Goal: Information Seeking & Learning: Learn about a topic

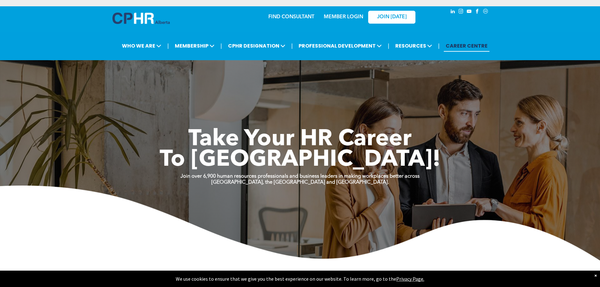
click at [349, 18] on link "MEMBER LOGIN" at bounding box center [343, 16] width 39 height 5
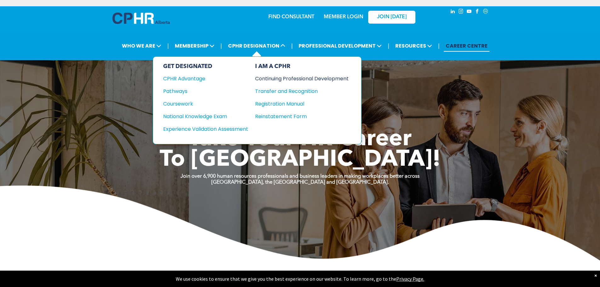
click at [290, 81] on div "Continuing Professional Development" at bounding box center [297, 79] width 84 height 8
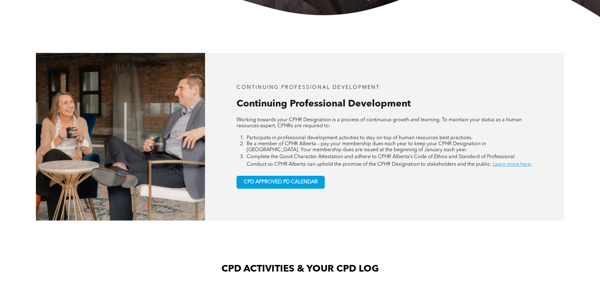
scroll to position [283, 0]
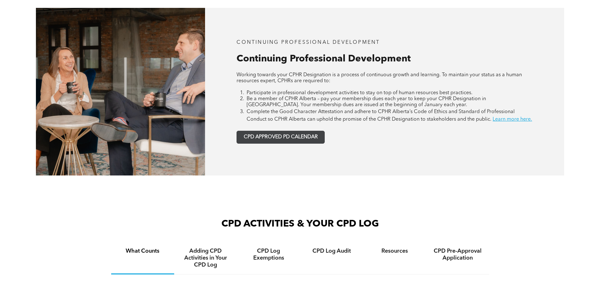
click at [289, 140] on span "CPD APPROVED PD CALENDAR" at bounding box center [281, 137] width 74 height 6
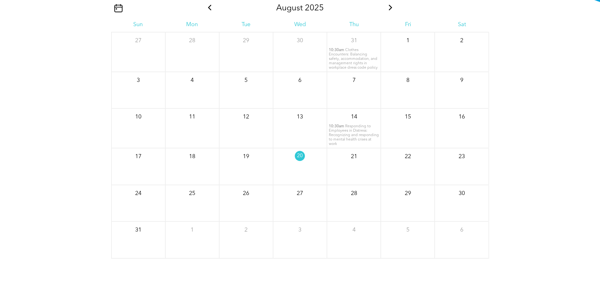
scroll to position [828, 0]
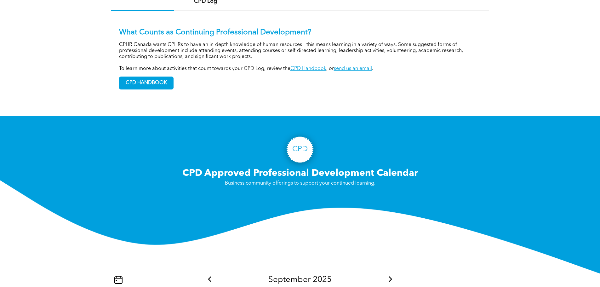
scroll to position [481, 0]
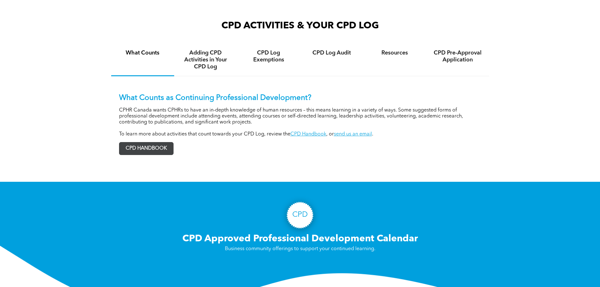
click at [163, 154] on span "CPD HANDBOOK" at bounding box center [146, 148] width 54 height 12
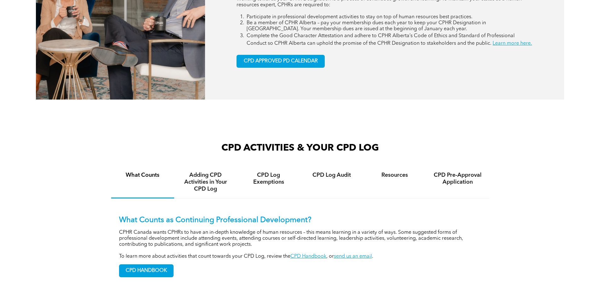
scroll to position [418, 0]
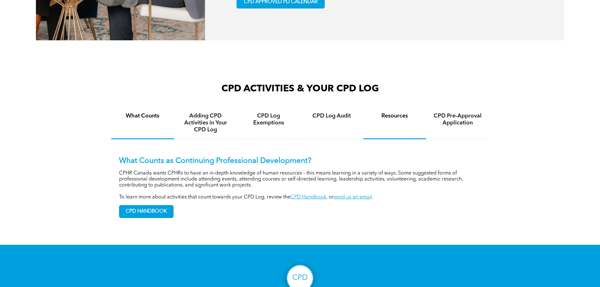
click at [384, 119] on h4 "Resources" at bounding box center [395, 115] width 52 height 7
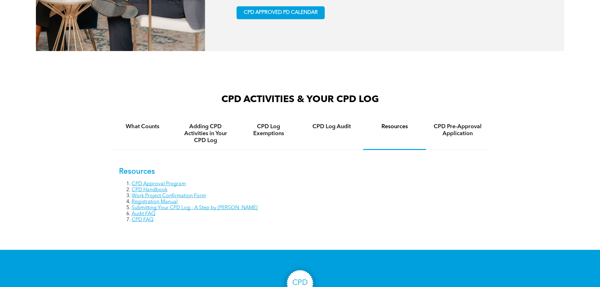
scroll to position [409, 0]
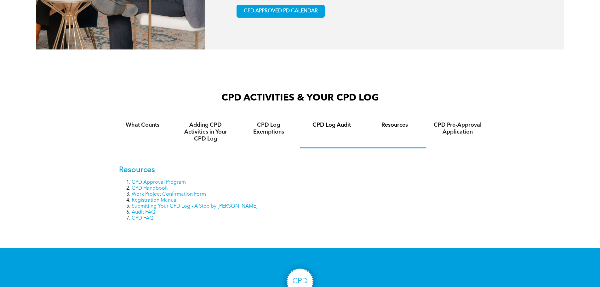
click at [331, 128] on h4 "CPD Log Audit" at bounding box center [332, 125] width 52 height 7
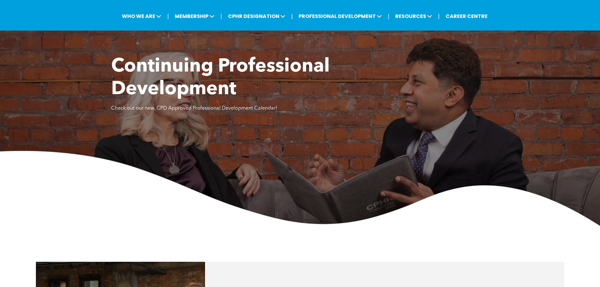
scroll to position [0, 0]
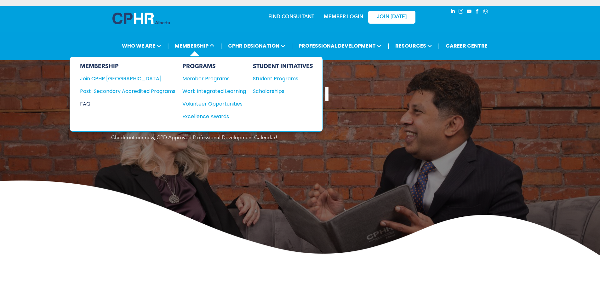
click at [91, 105] on div "FAQ" at bounding box center [123, 104] width 86 height 8
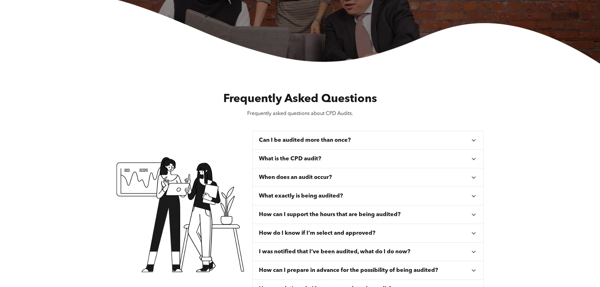
scroll to position [252, 0]
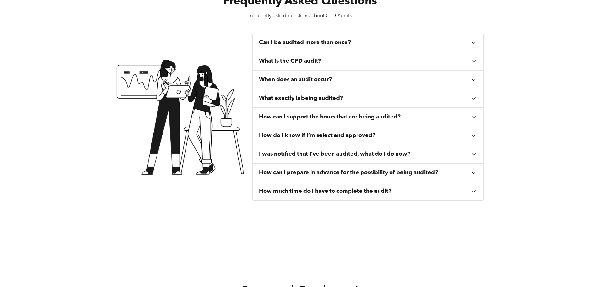
click at [306, 64] on h3 "What is the CPD audit?" at bounding box center [290, 61] width 62 height 7
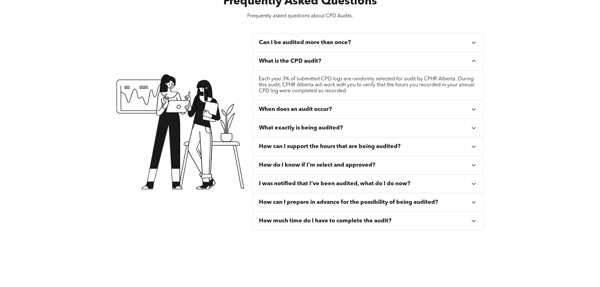
click at [306, 64] on h3 "What is the CPD audit?" at bounding box center [290, 61] width 62 height 7
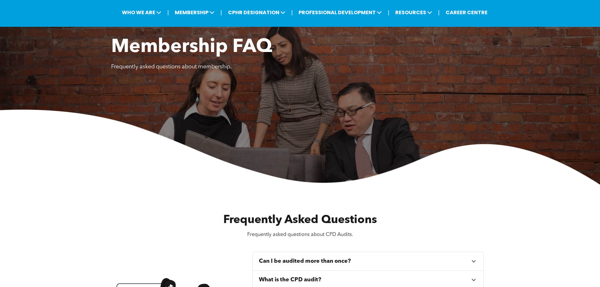
scroll to position [0, 0]
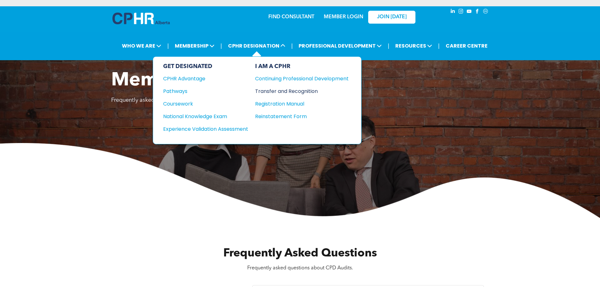
click at [283, 91] on div "Transfer and Recognition" at bounding box center [297, 91] width 84 height 8
